Goal: Task Accomplishment & Management: Manage account settings

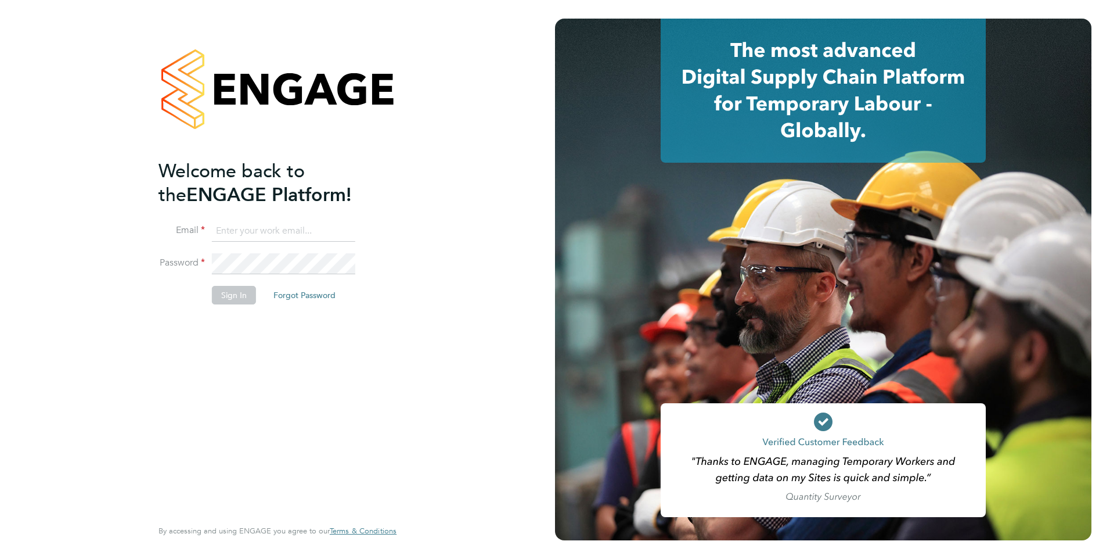
type input "[PERSON_NAME][EMAIL_ADDRESS][DOMAIN_NAME]"
click at [242, 293] on button "Sign In" at bounding box center [234, 295] width 44 height 19
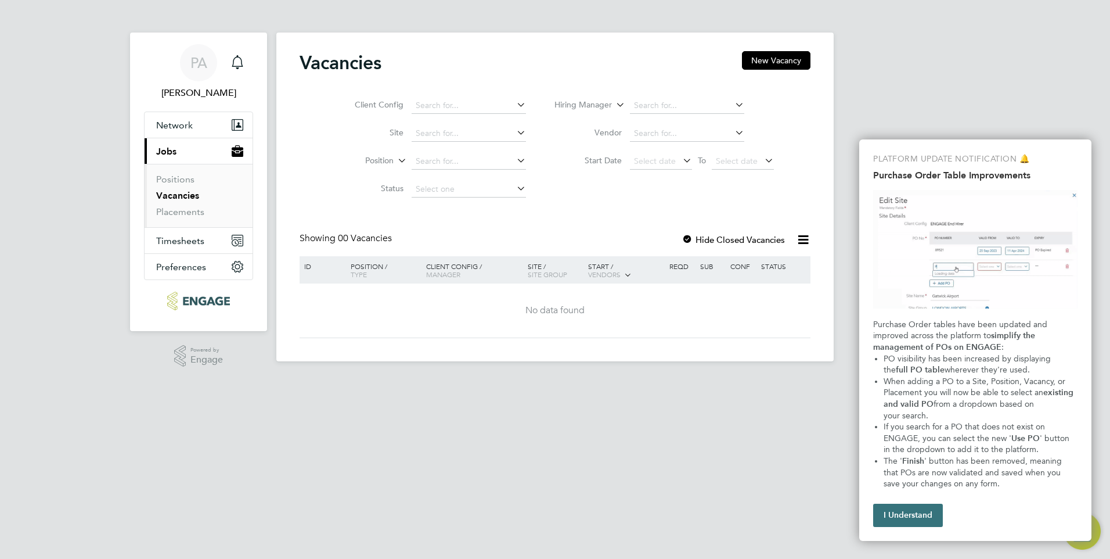
click at [921, 512] on button "I Understand" at bounding box center [908, 514] width 70 height 23
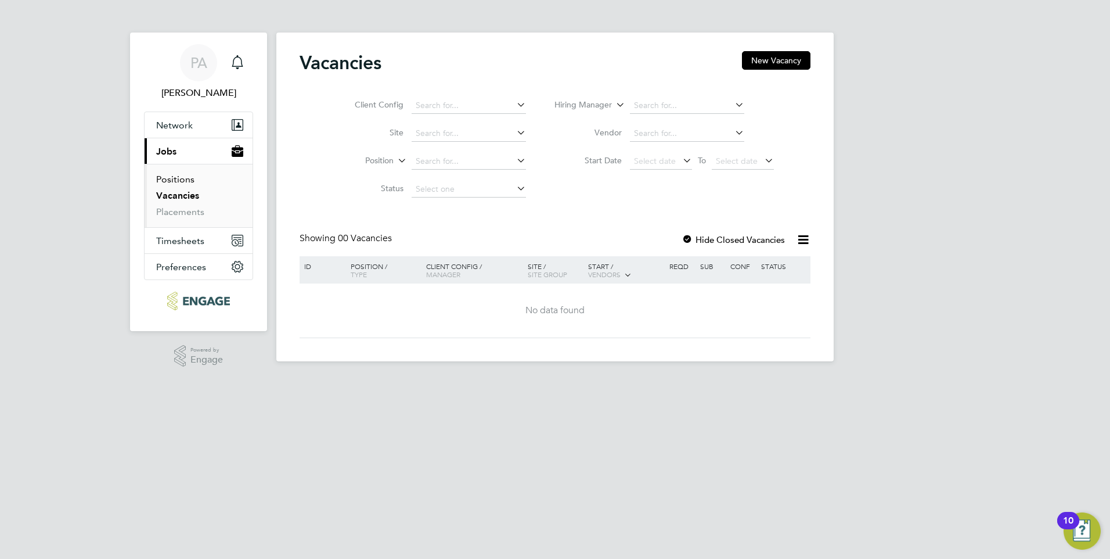
click at [191, 179] on link "Positions" at bounding box center [175, 179] width 38 height 11
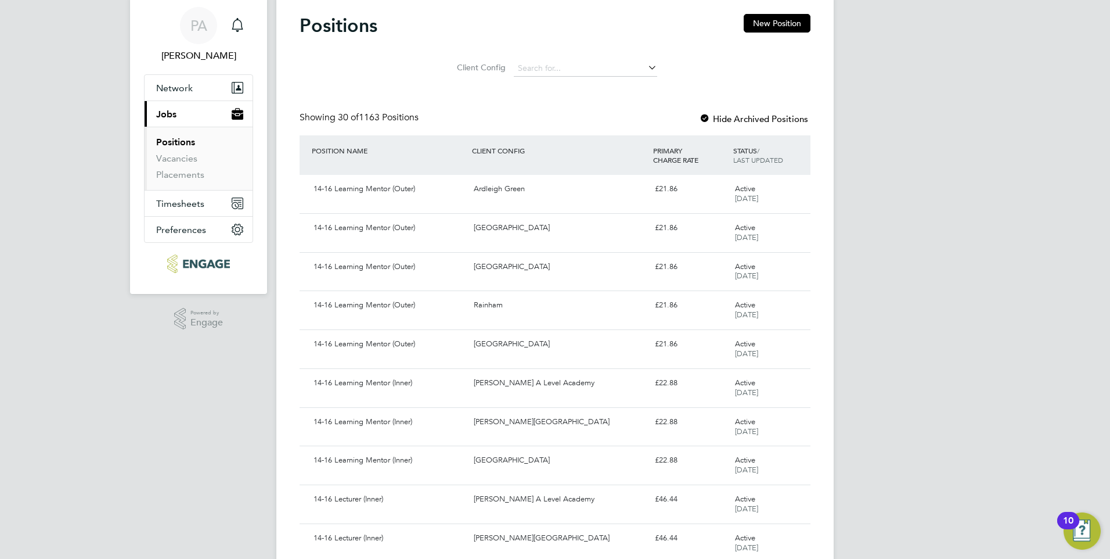
scroll to position [58, 0]
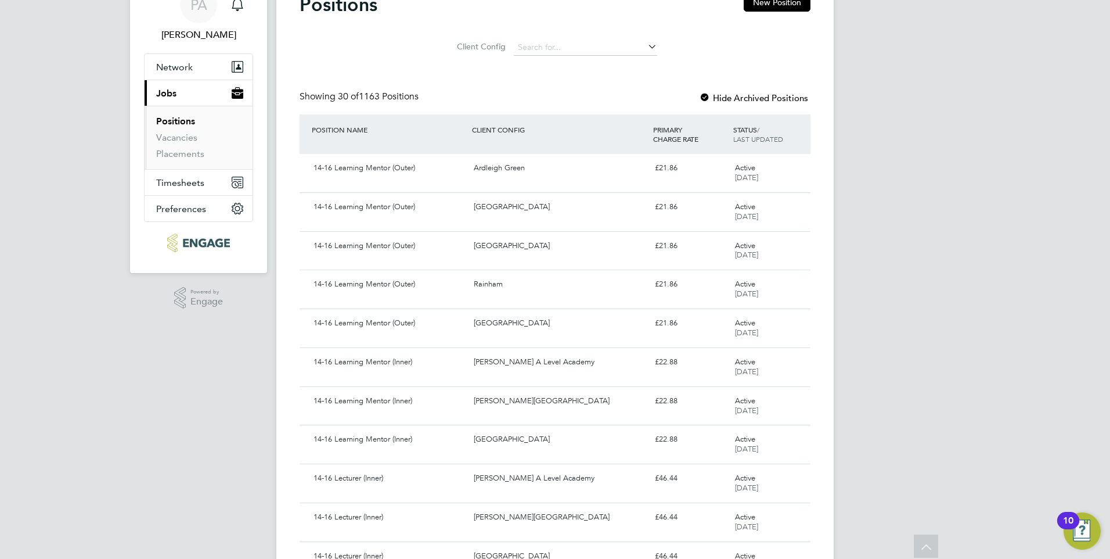
click at [181, 91] on button "Current page: Jobs" at bounding box center [199, 93] width 108 height 26
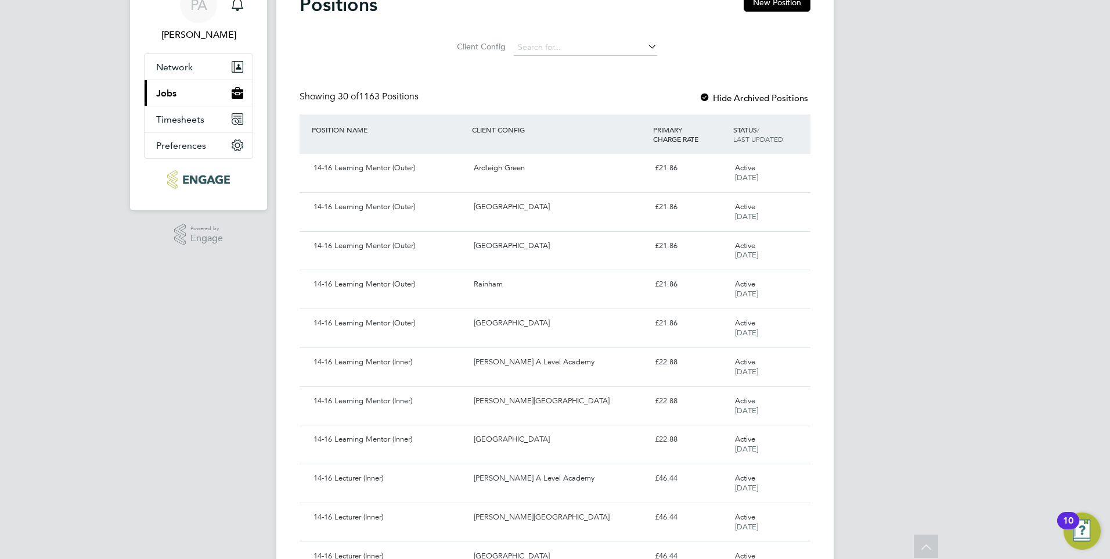
click at [181, 91] on button "Current page: Jobs" at bounding box center [199, 93] width 108 height 26
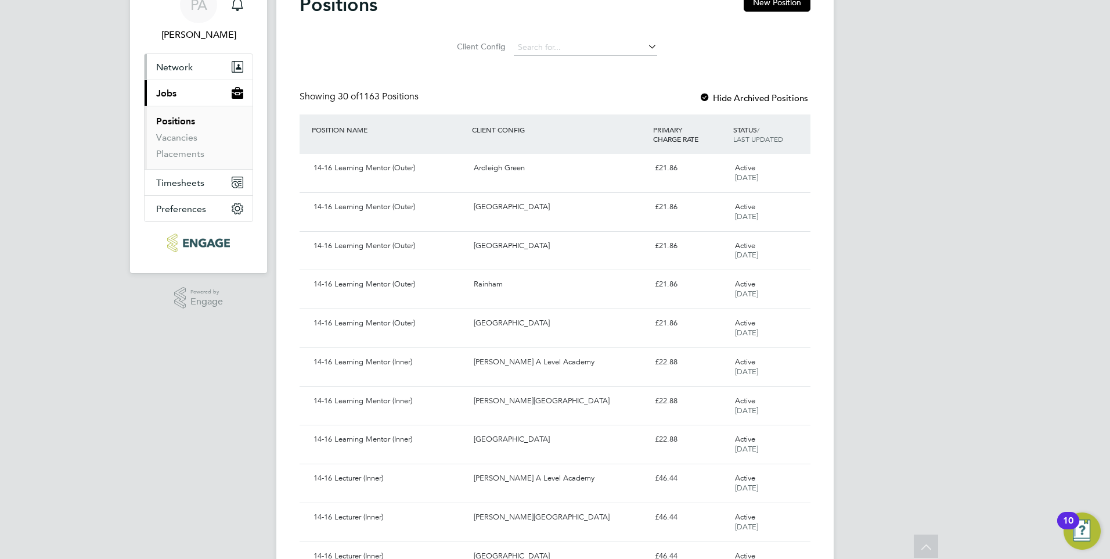
click at [189, 70] on span "Network" at bounding box center [174, 67] width 37 height 11
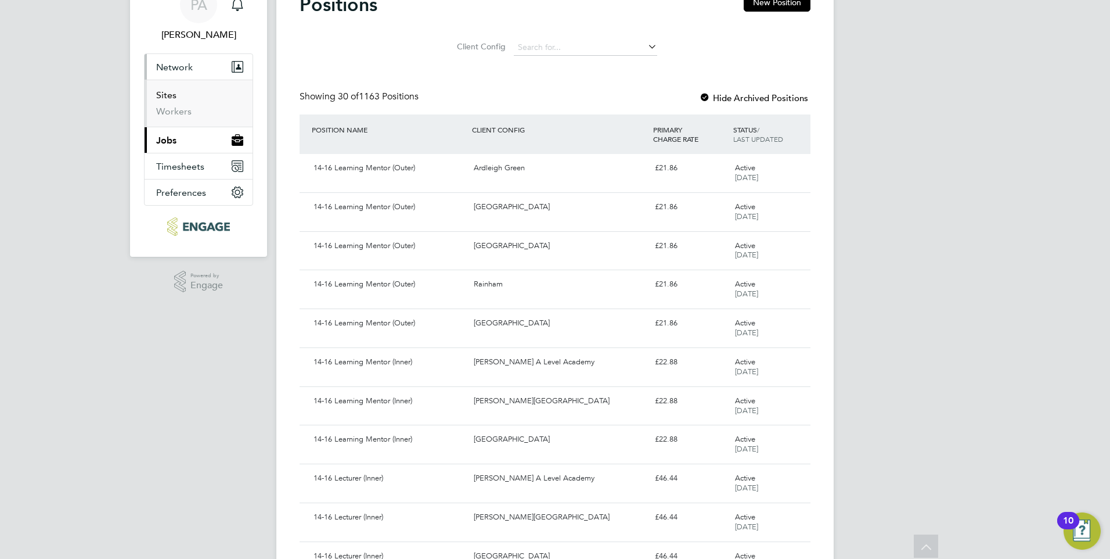
click at [169, 96] on link "Sites" at bounding box center [166, 94] width 20 height 11
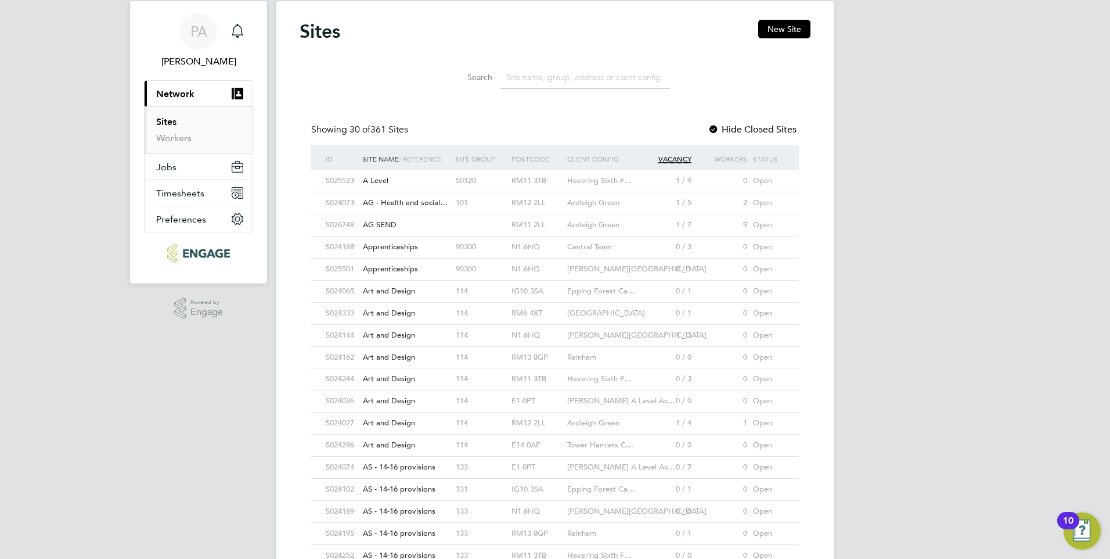
click at [172, 92] on span "Network" at bounding box center [175, 93] width 38 height 11
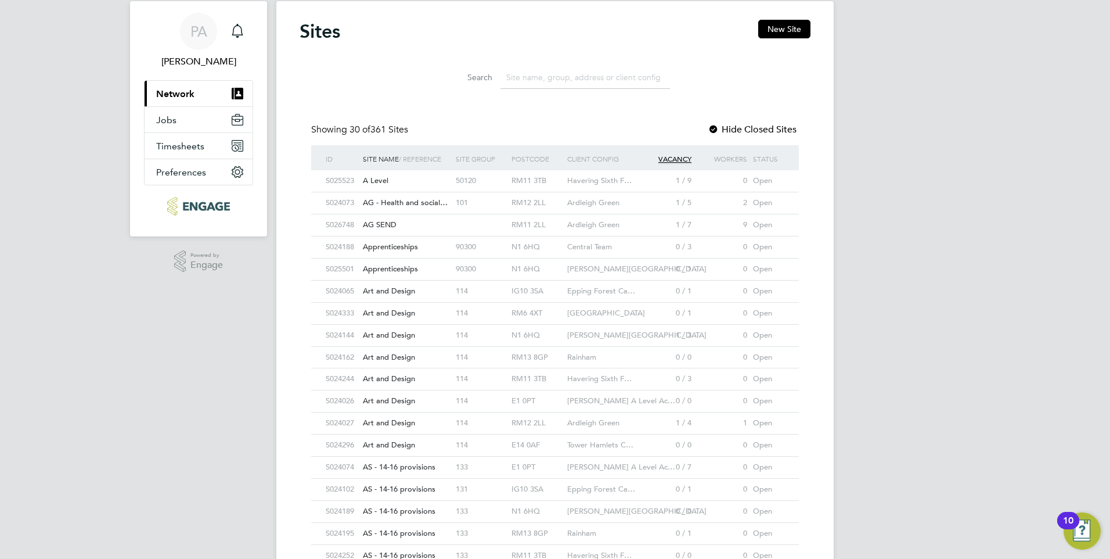
click at [182, 94] on span "Network" at bounding box center [175, 93] width 38 height 11
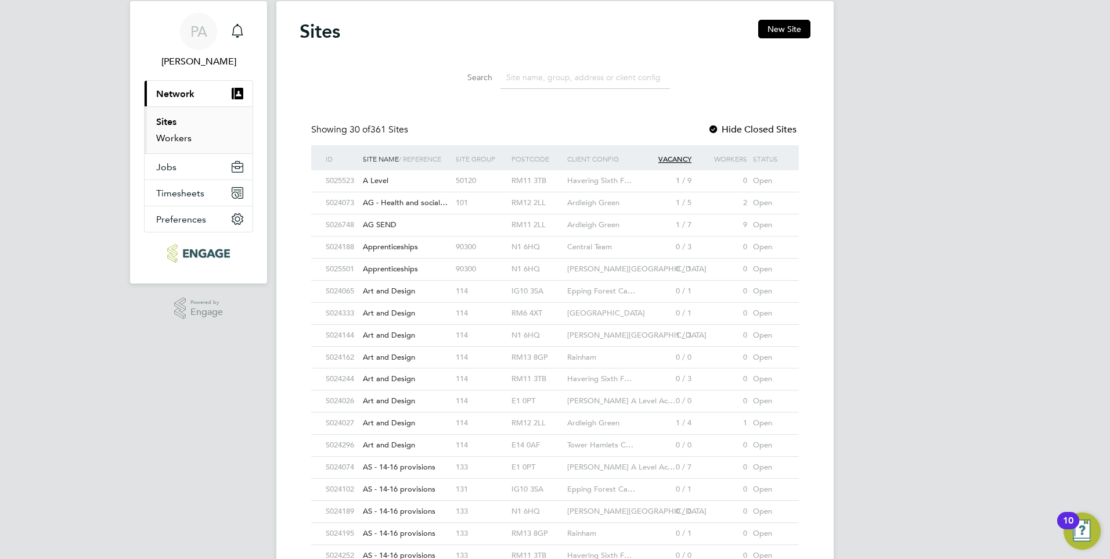
click at [179, 135] on link "Workers" at bounding box center [173, 137] width 35 height 11
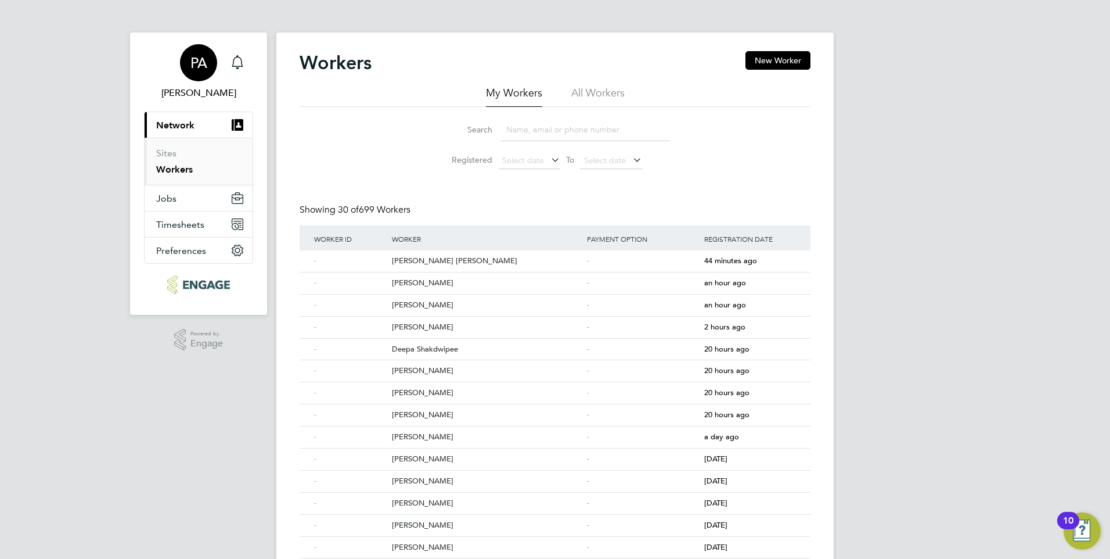
click at [192, 89] on span "[PERSON_NAME]" at bounding box center [198, 93] width 109 height 14
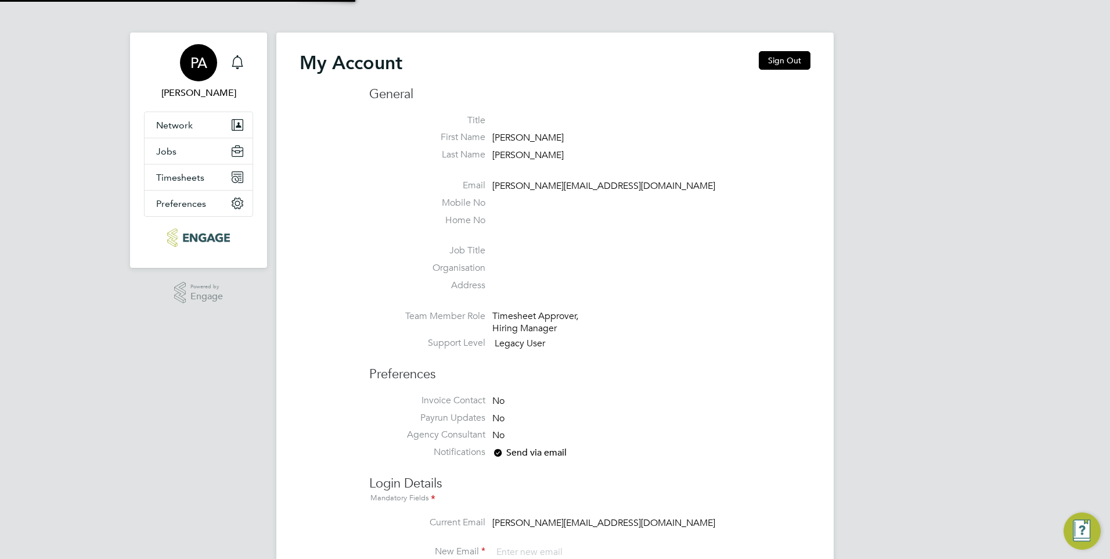
type input "[PERSON_NAME][EMAIL_ADDRESS][DOMAIN_NAME]"
click at [786, 61] on button "Sign Out" at bounding box center [785, 60] width 52 height 19
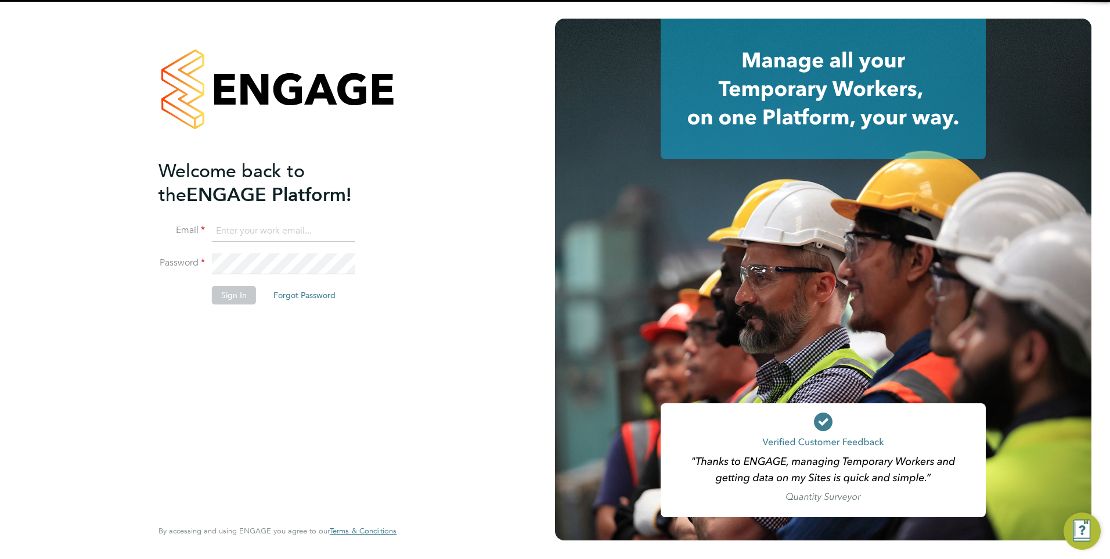
type input "[PERSON_NAME][EMAIL_ADDRESS][DOMAIN_NAME]"
